Goal: Task Accomplishment & Management: Use online tool/utility

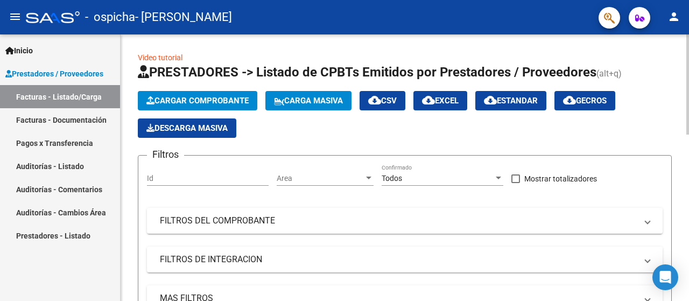
click at [204, 97] on span "Cargar Comprobante" at bounding box center [197, 101] width 102 height 10
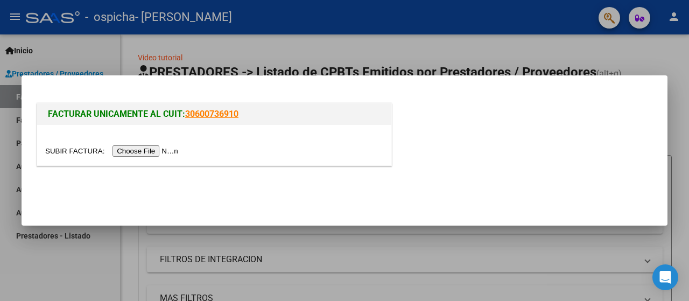
click at [492, 62] on div at bounding box center [344, 150] width 689 height 301
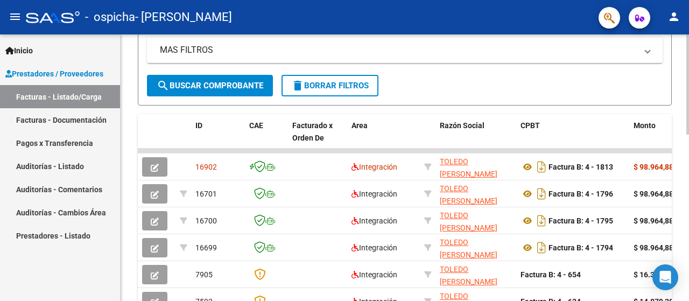
scroll to position [249, 0]
click at [671, 208] on div "Video tutorial PRESTADORES -> Listado de CPBTs Emitidos por Prestadores / Prove…" at bounding box center [405, 136] width 571 height 701
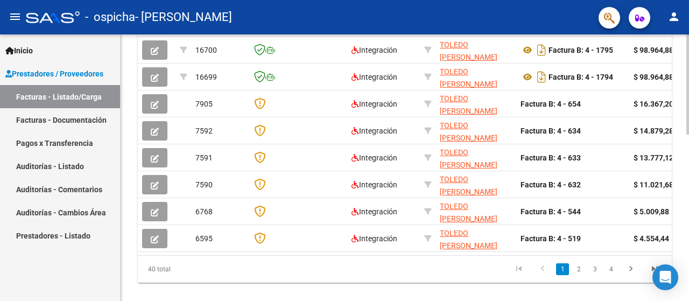
scroll to position [442, 0]
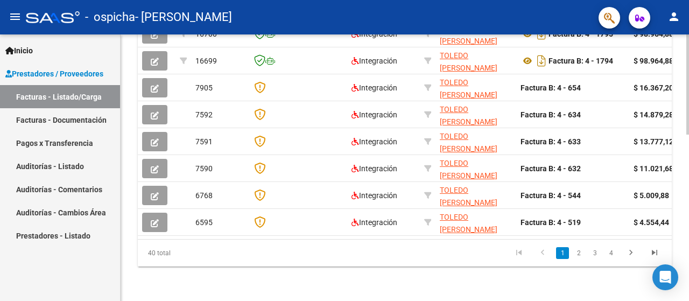
click at [658, 300] on html "menu - ospicha - TOLEDO [PERSON_NAME] person Inicio Instructivos Contacto OS Pr…" at bounding box center [344, 150] width 689 height 301
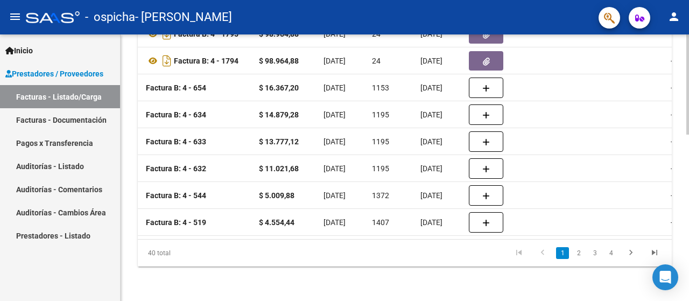
scroll to position [176, 0]
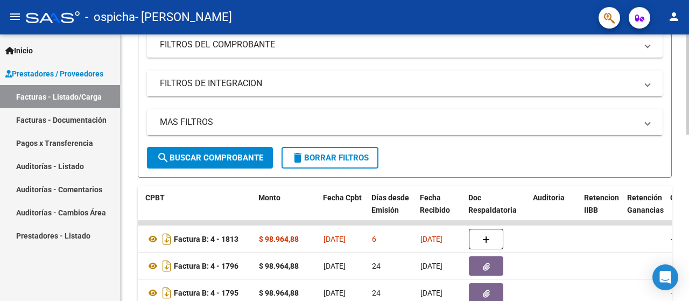
click at [688, 174] on div at bounding box center [687, 167] width 3 height 266
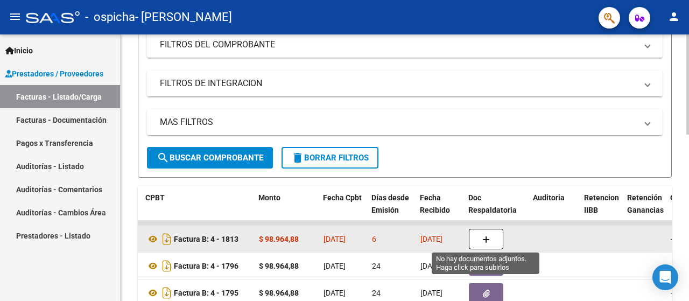
click at [480, 236] on button "button" at bounding box center [486, 239] width 34 height 20
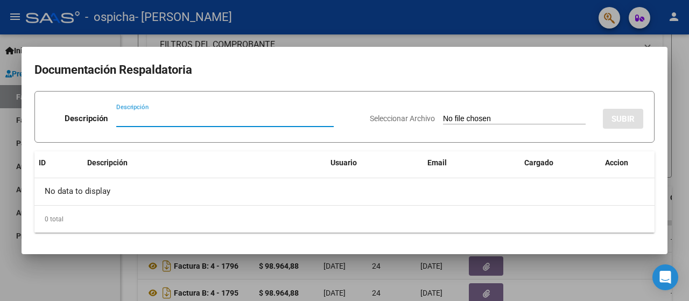
click at [443, 116] on input "Seleccionar Archivo" at bounding box center [514, 119] width 143 height 10
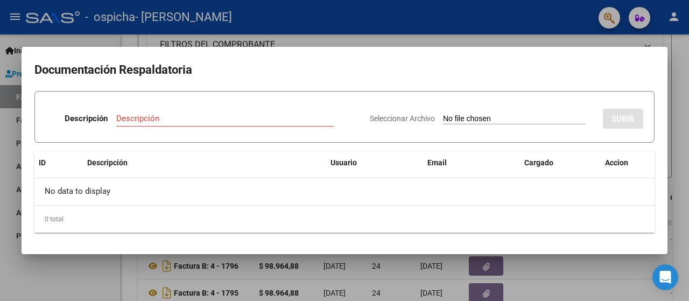
type input "C:\fakepath\PLANILLA [PERSON_NAME] [DATE].pdf"
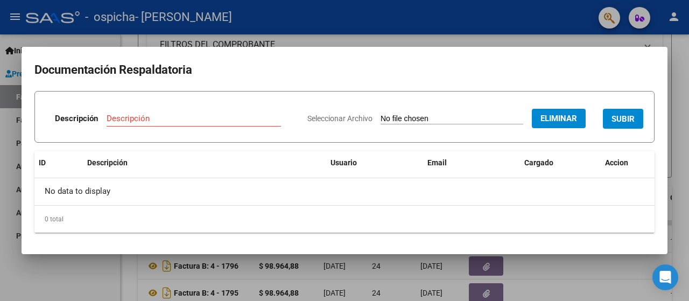
click at [117, 118] on input "Descripción" at bounding box center [194, 118] width 174 height 10
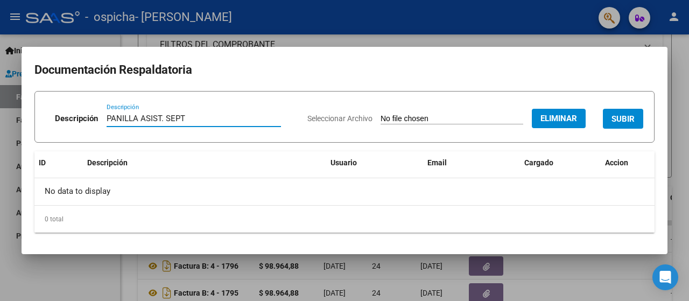
type input "PANILLA ASIST. SEPT"
click at [620, 118] on span "SUBIR" at bounding box center [622, 119] width 23 height 10
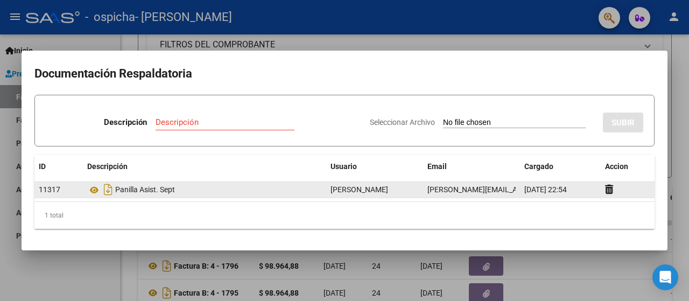
click at [209, 186] on div "Panilla Asist. Sept" at bounding box center [204, 189] width 235 height 17
click at [95, 189] on icon at bounding box center [94, 189] width 14 height 13
